Goal: Navigation & Orientation: Find specific page/section

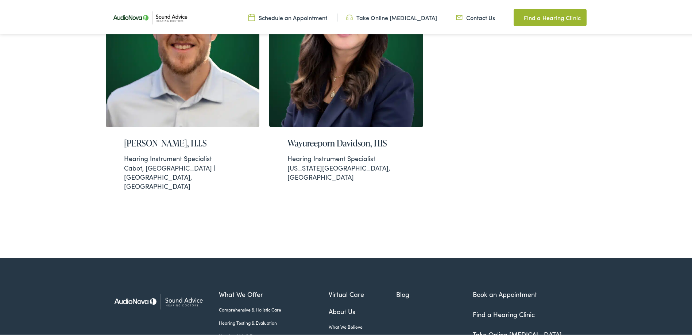
scroll to position [868, 0]
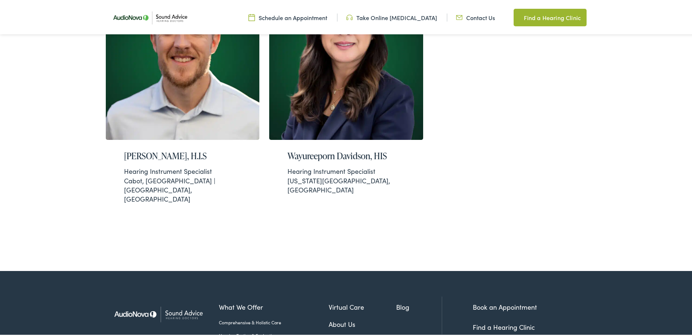
click at [336, 317] on link "About Us" at bounding box center [363, 322] width 68 height 10
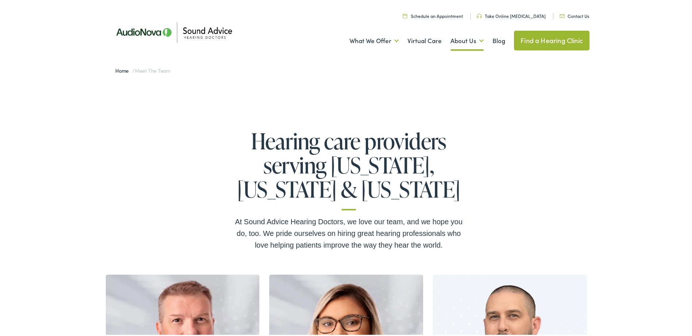
click at [148, 30] on img at bounding box center [173, 31] width 131 height 46
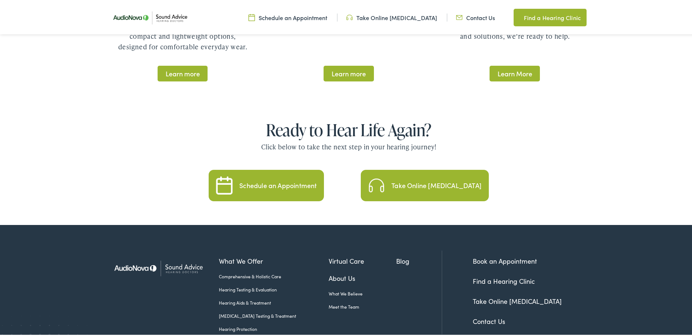
scroll to position [1488, 0]
